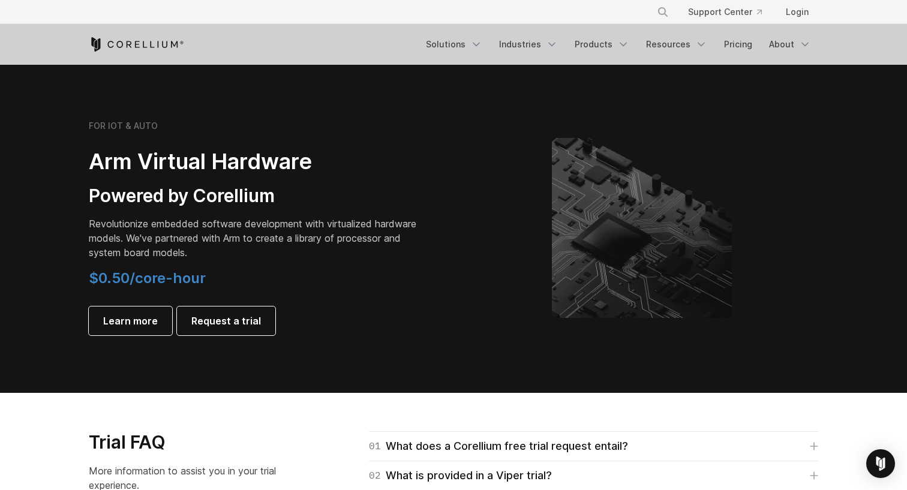
scroll to position [1410, 0]
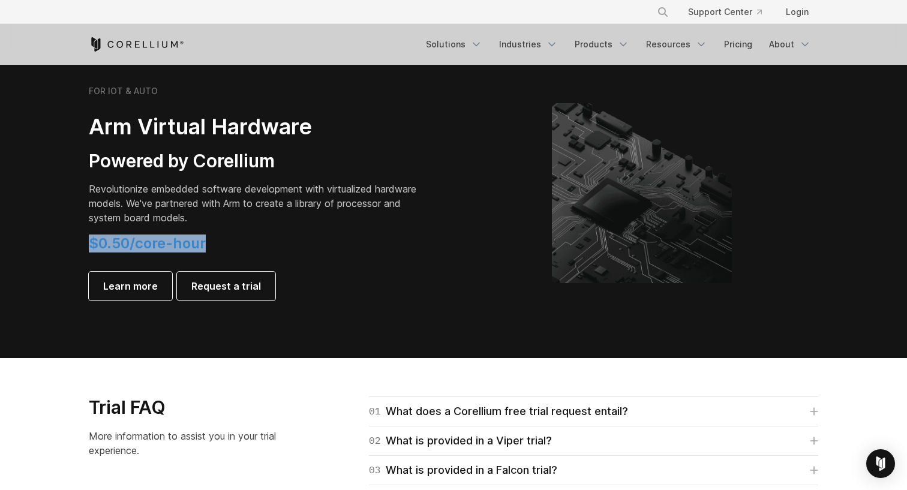
drag, startPoint x: 80, startPoint y: 238, endPoint x: 214, endPoint y: 237, distance: 134.4
click at [214, 237] on div "FOR IOT & AUTO Arm Virtual Hardware Powered by Corellium Revolutionize embedded…" at bounding box center [265, 193] width 377 height 215
click at [403, 248] on h4 "$0.50/core-hour" at bounding box center [257, 244] width 336 height 18
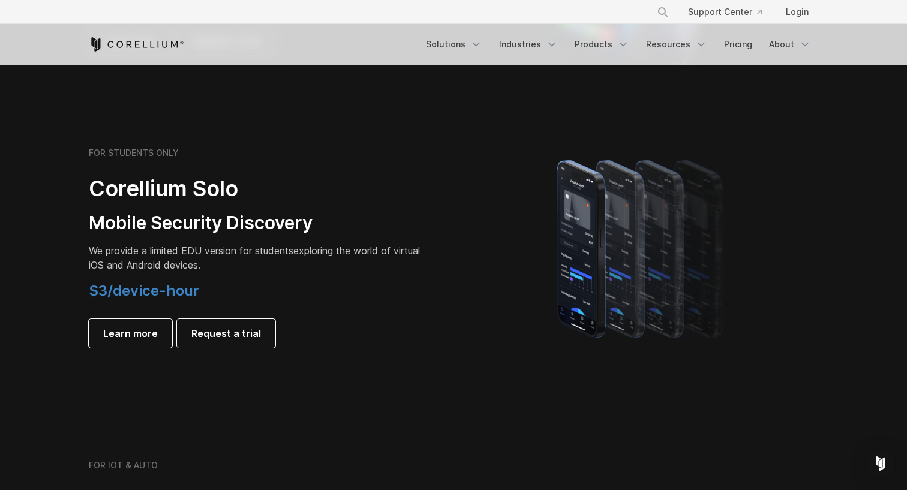
scroll to position [772, 0]
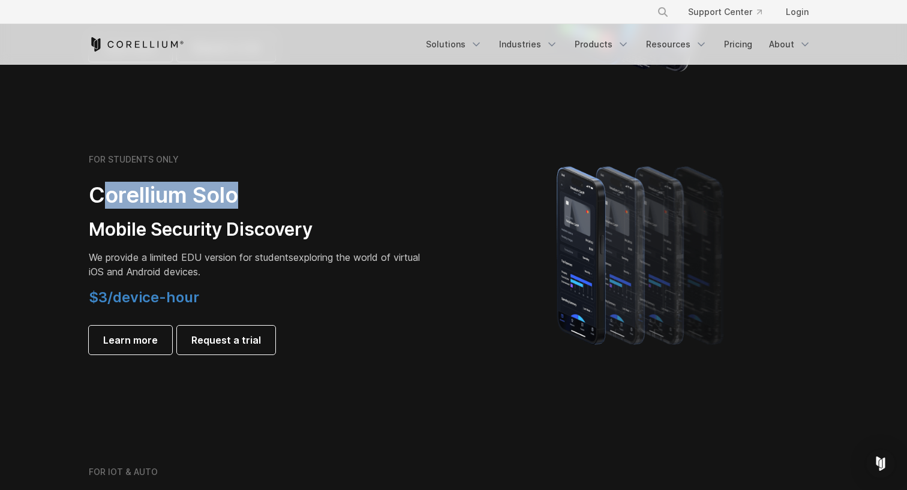
drag, startPoint x: 102, startPoint y: 202, endPoint x: 243, endPoint y: 198, distance: 141.0
click at [243, 198] on h2 "Corellium Solo" at bounding box center [257, 195] width 336 height 27
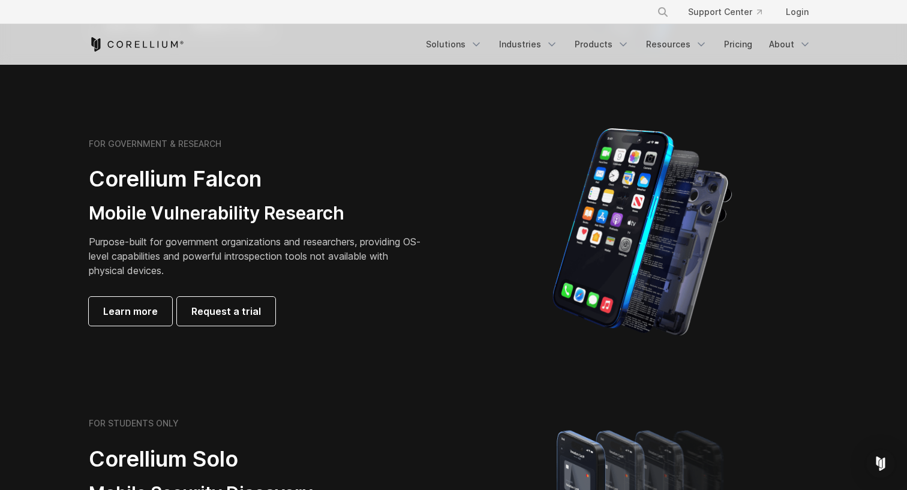
scroll to position [506, 0]
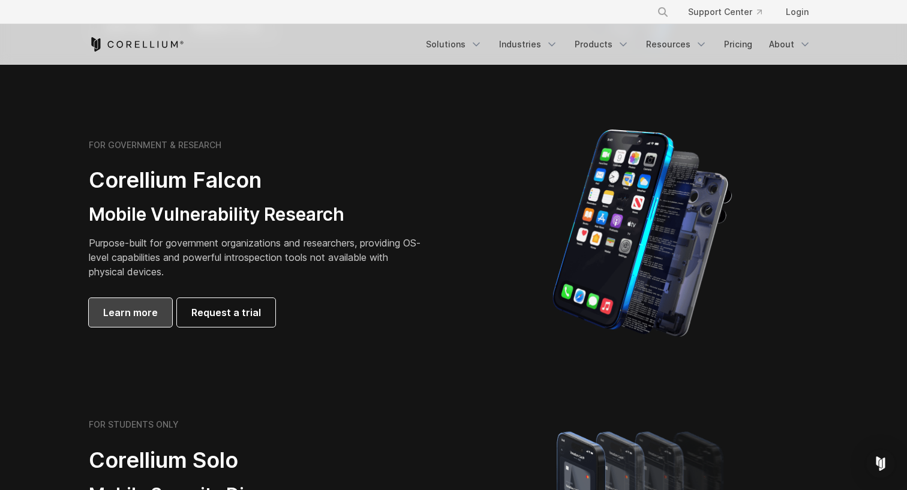
click at [119, 318] on span "Learn more" at bounding box center [130, 312] width 55 height 14
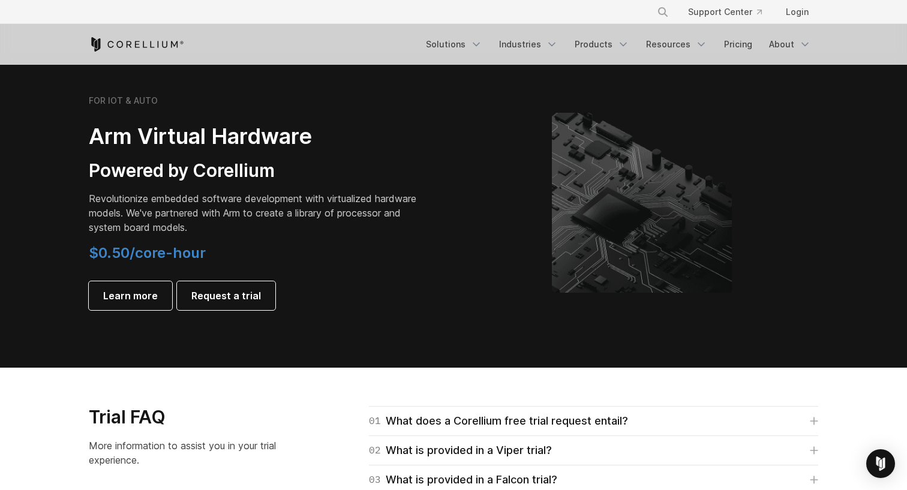
scroll to position [1398, 0]
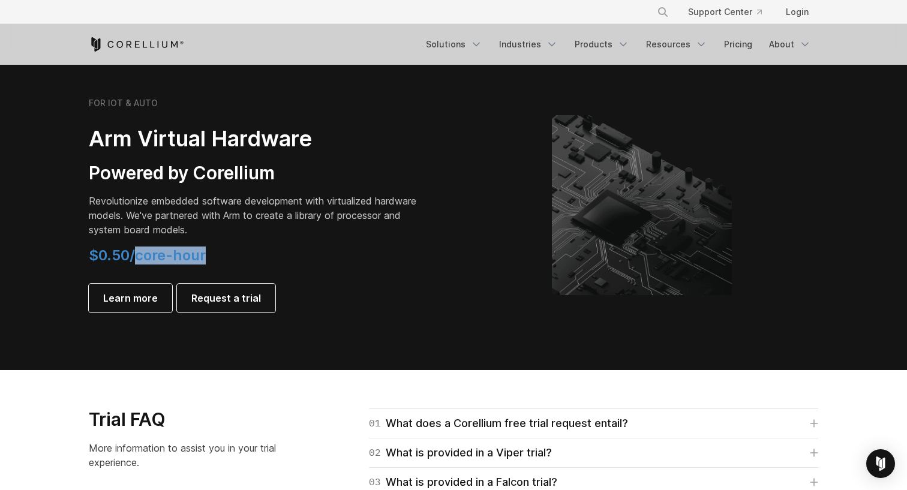
drag, startPoint x: 136, startPoint y: 256, endPoint x: 206, endPoint y: 256, distance: 70.2
click at [206, 256] on h4 "$0.50/core-hour" at bounding box center [257, 256] width 336 height 18
drag, startPoint x: 895, startPoint y: 278, endPoint x: 895, endPoint y: 296, distance: 18.6
click at [895, 296] on section "FOR IOT & AUTO Arm Virtual Hardware Powered by Corellium Revolutionize embedded…" at bounding box center [453, 214] width 907 height 311
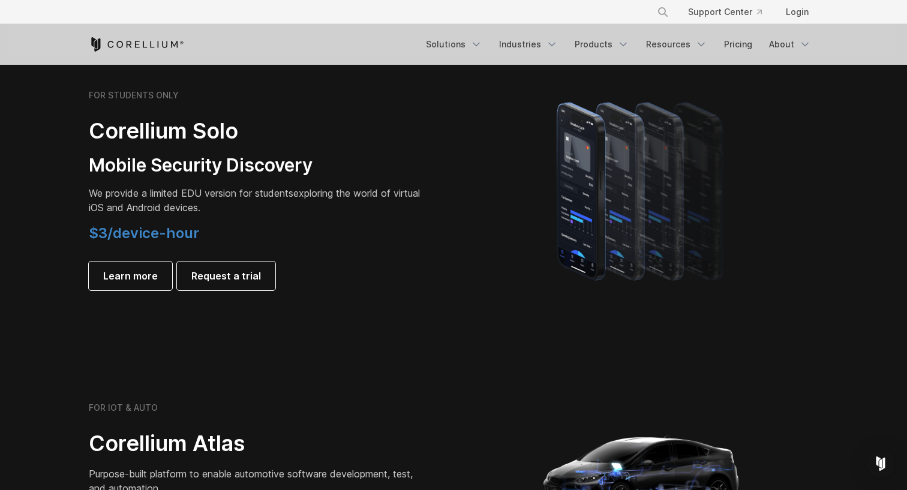
scroll to position [837, 0]
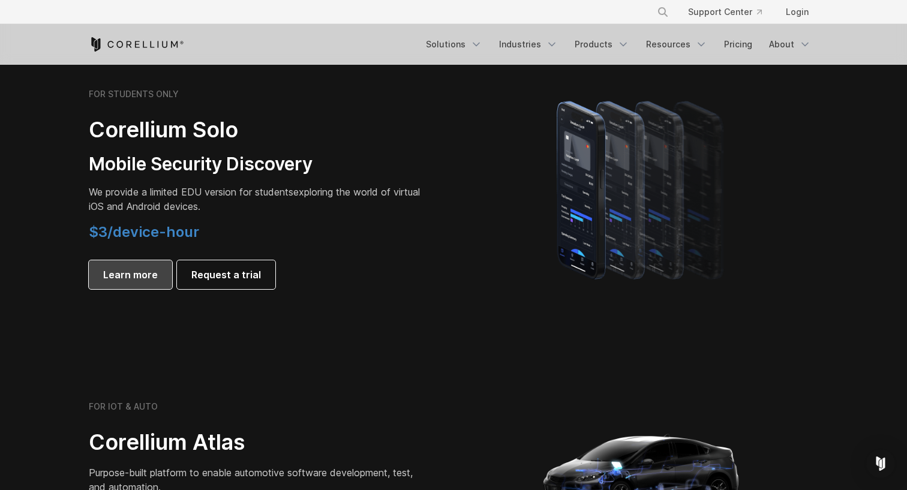
click at [143, 283] on link "Learn more" at bounding box center [130, 274] width 83 height 29
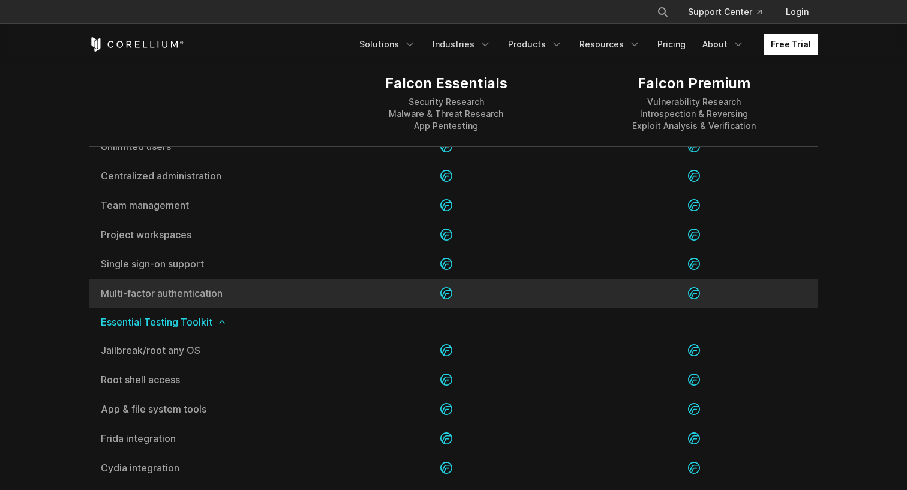
scroll to position [1270, 0]
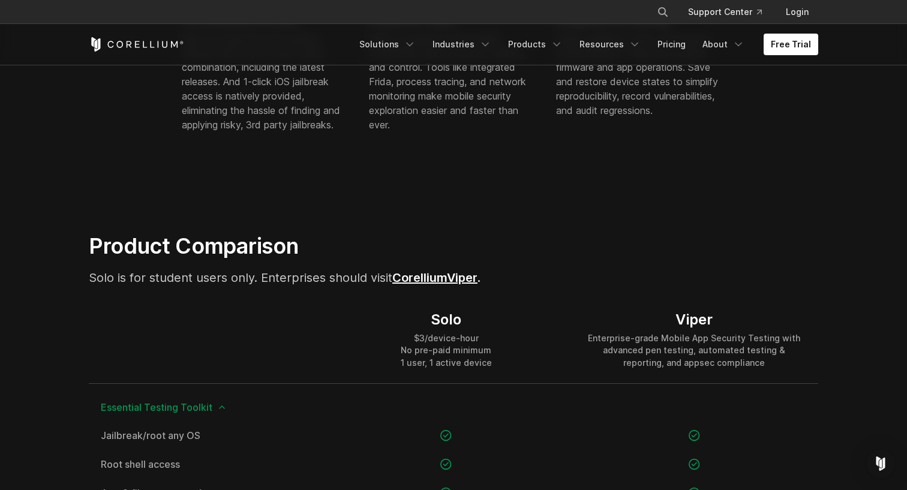
scroll to position [638, 0]
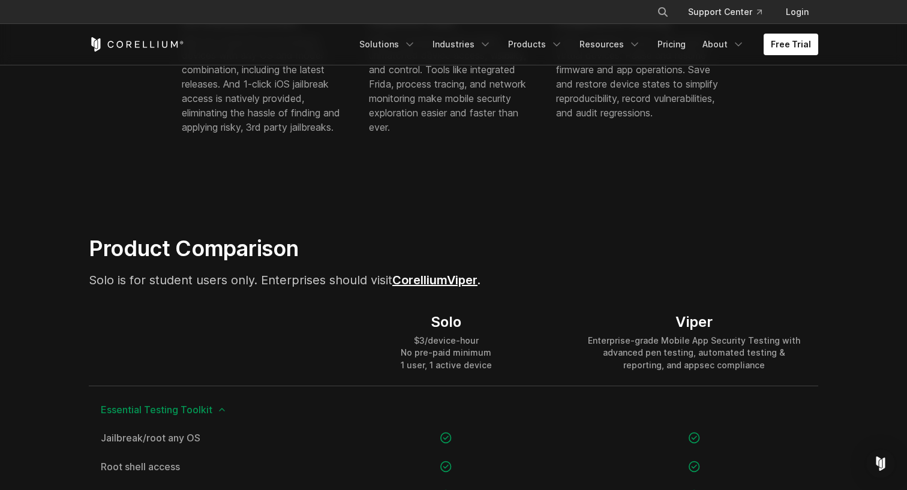
click at [478, 279] on link "Viper" at bounding box center [462, 280] width 31 height 14
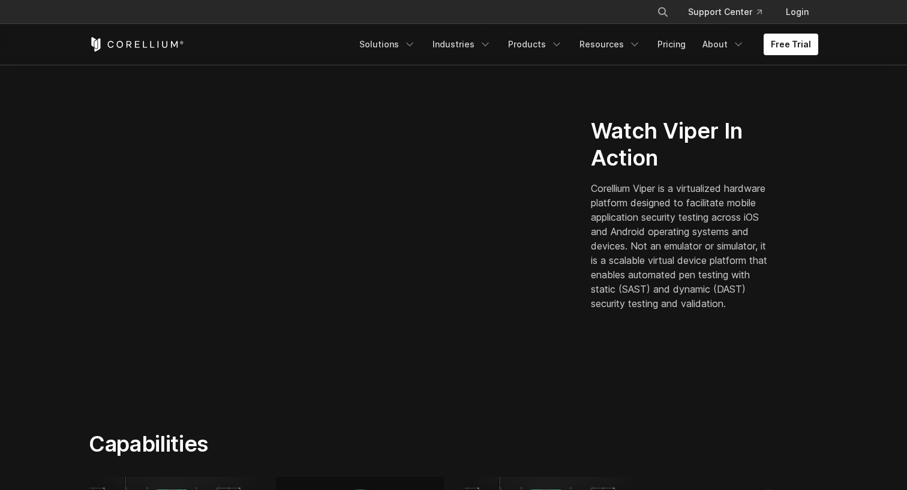
scroll to position [331, 0]
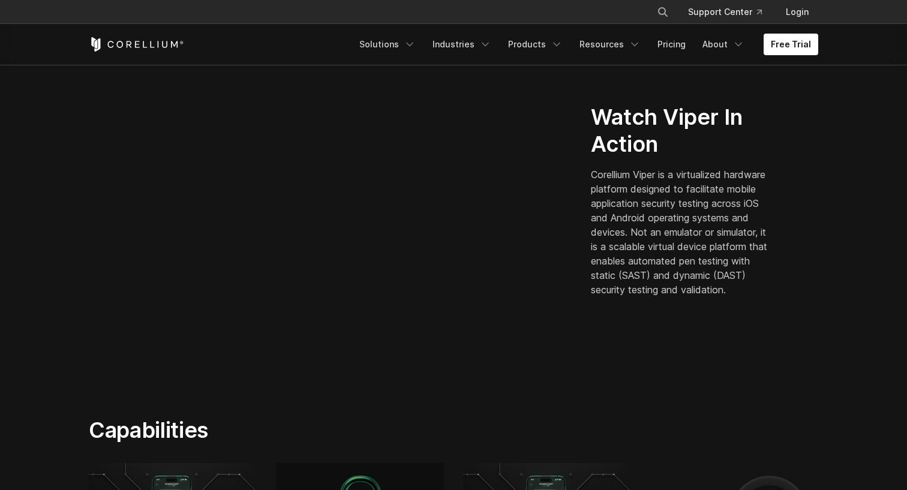
click at [658, 297] on p "Corellium Viper is a virtualized hardware platform designed to facilitate mobil…" at bounding box center [682, 232] width 182 height 130
click at [611, 41] on link "Resources" at bounding box center [610, 45] width 76 height 22
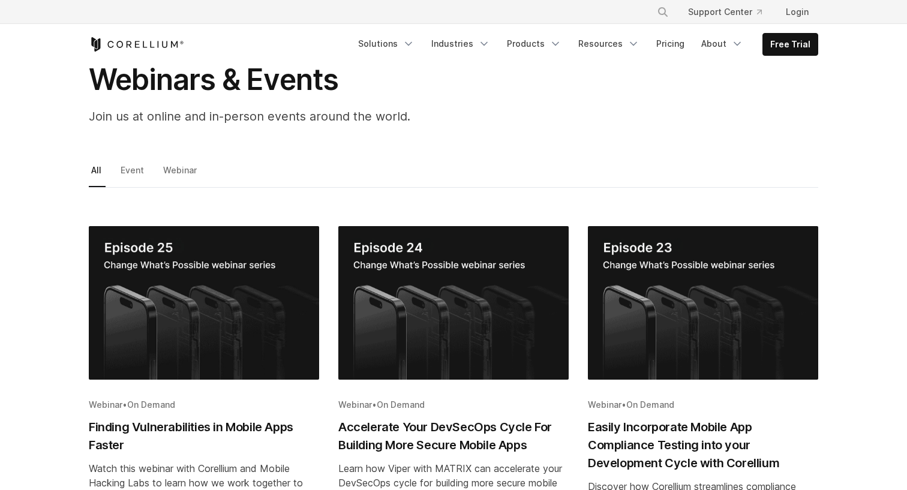
scroll to position [75, 0]
click at [173, 170] on link "Webinar" at bounding box center [181, 174] width 40 height 25
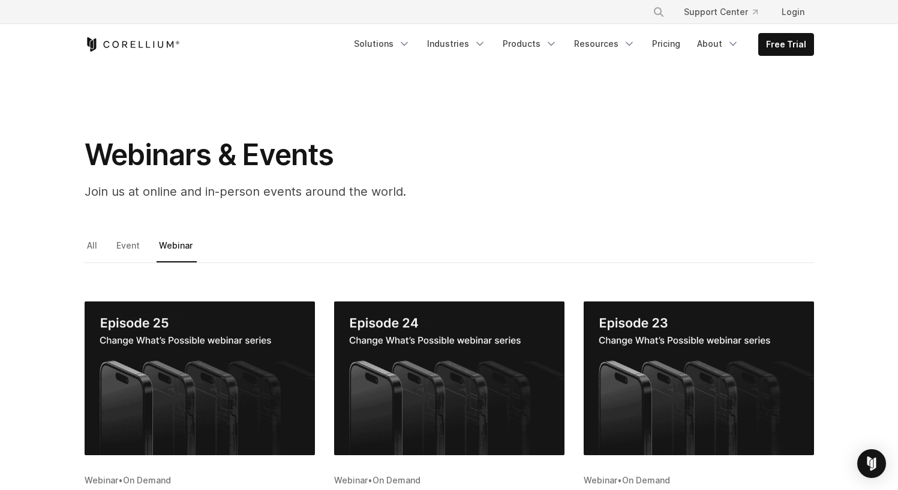
click at [225, 19] on div "× Search our site... Support Center Login" at bounding box center [450, 12] width 730 height 22
